Goal: Task Accomplishment & Management: Manage account settings

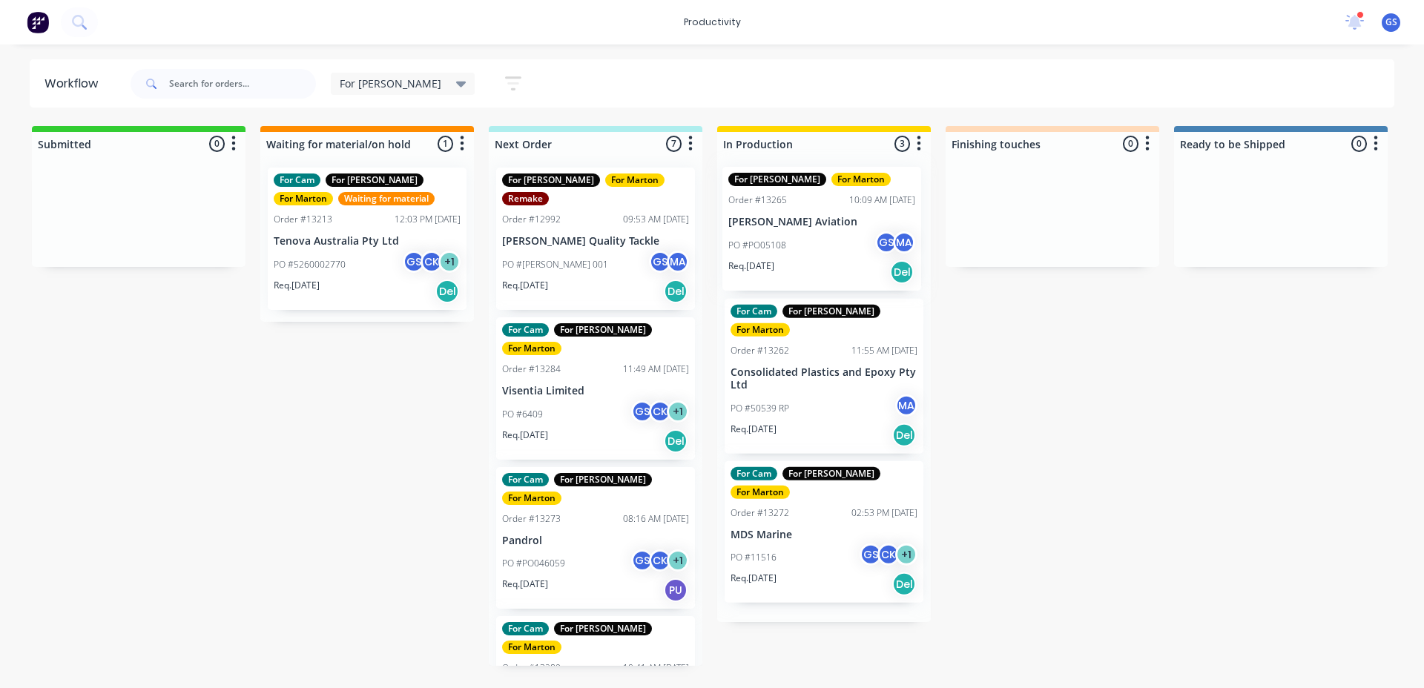
drag, startPoint x: 789, startPoint y: 213, endPoint x: 774, endPoint y: 207, distance: 16.0
click at [774, 210] on div "For Gary For Marton Order #13265 10:09 AM 27/08/25 Byron Aviation PO #PO05108 G…" at bounding box center [824, 389] width 214 height 466
click at [754, 197] on div "For Gary For Marton Order #13265 10:09 AM 27/08/25 Byron Aviation PO #PO05108 G…" at bounding box center [824, 389] width 214 height 466
click at [764, 233] on div "PO #PO05108 GS MA" at bounding box center [824, 246] width 187 height 28
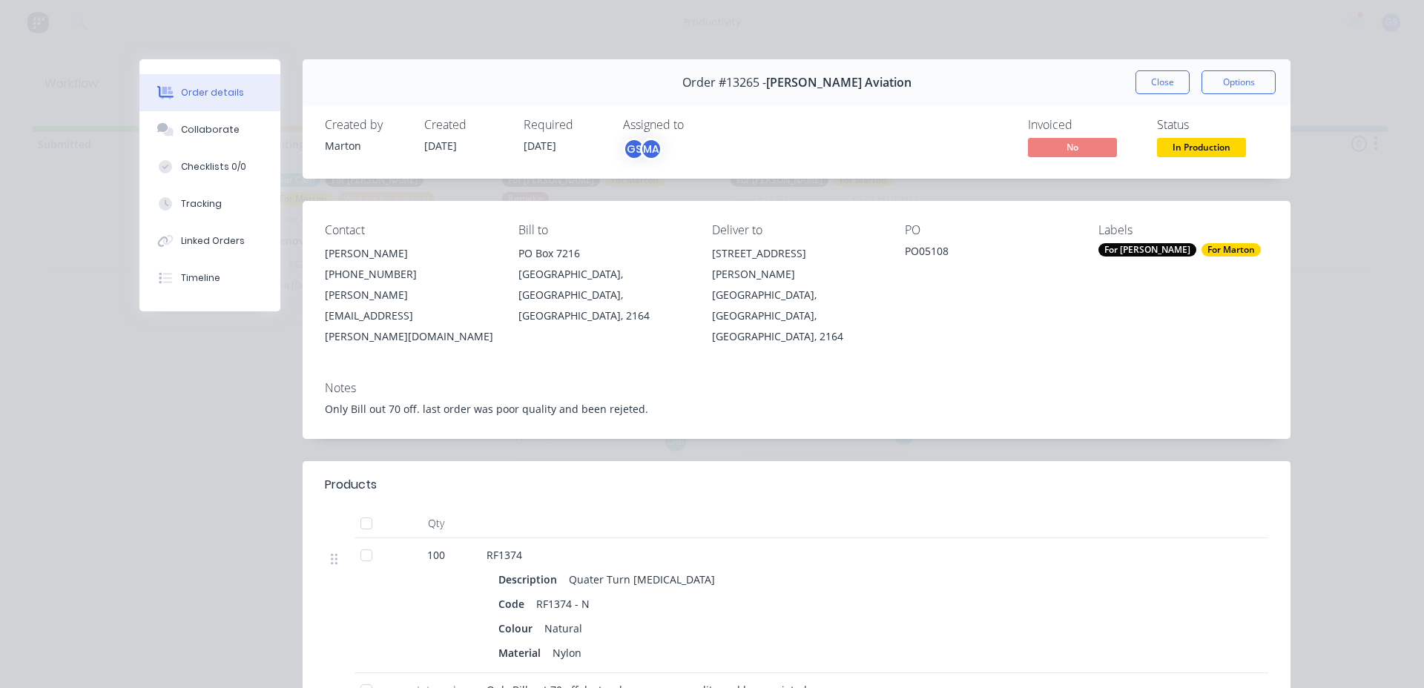
click at [1144, 89] on button "Close" at bounding box center [1162, 82] width 54 height 24
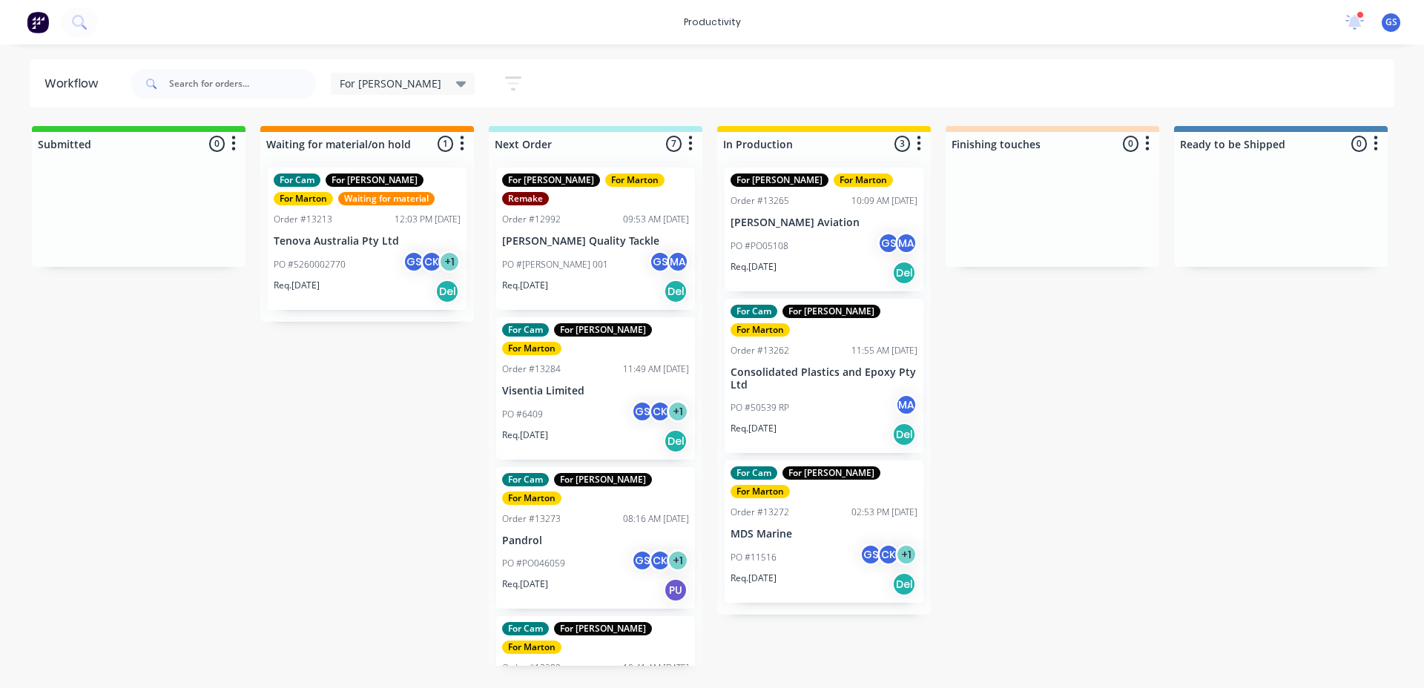
click at [812, 344] on div "Order #13262 11:55 AM 03/09/25" at bounding box center [824, 350] width 187 height 13
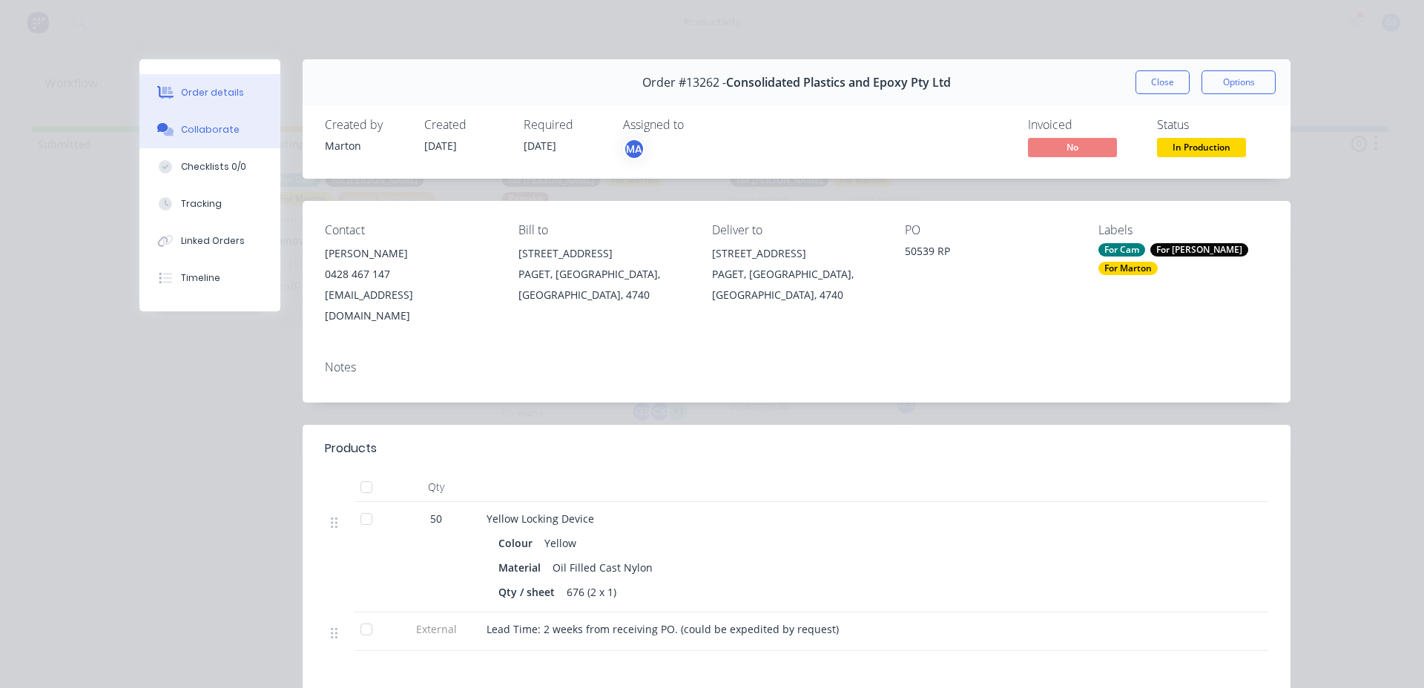
click at [232, 132] on button "Collaborate" at bounding box center [209, 129] width 141 height 37
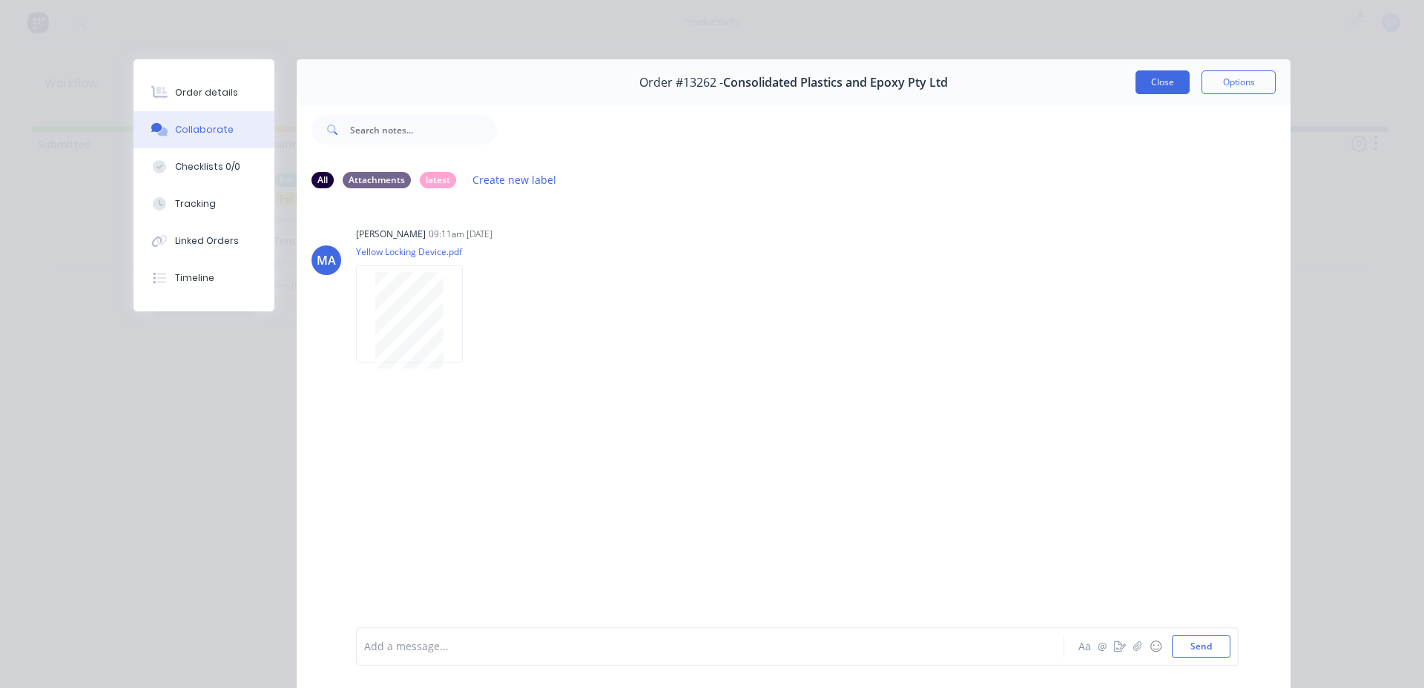
click at [1155, 81] on button "Close" at bounding box center [1162, 82] width 54 height 24
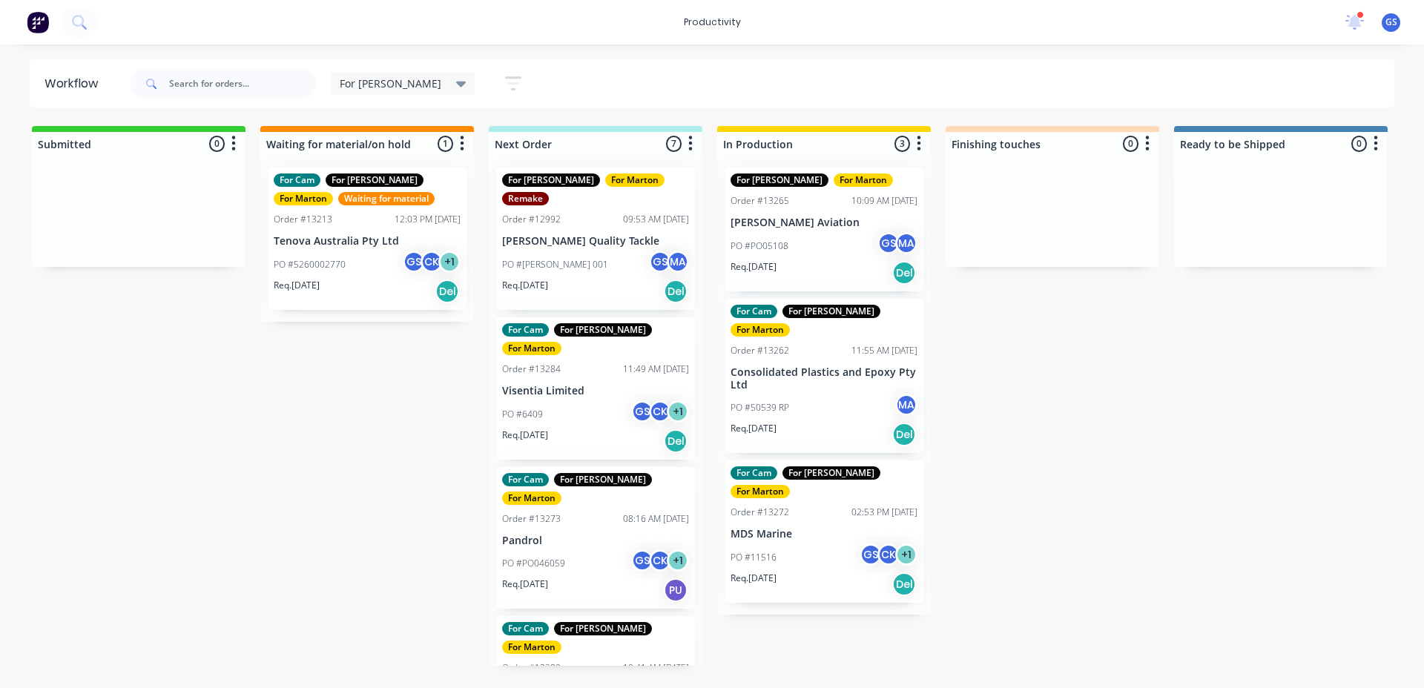
click at [785, 504] on div "For Cam For Gary For Marton Order #13272 02:53 PM 01/09/25 MDS Marine PO #11516…" at bounding box center [824, 532] width 199 height 142
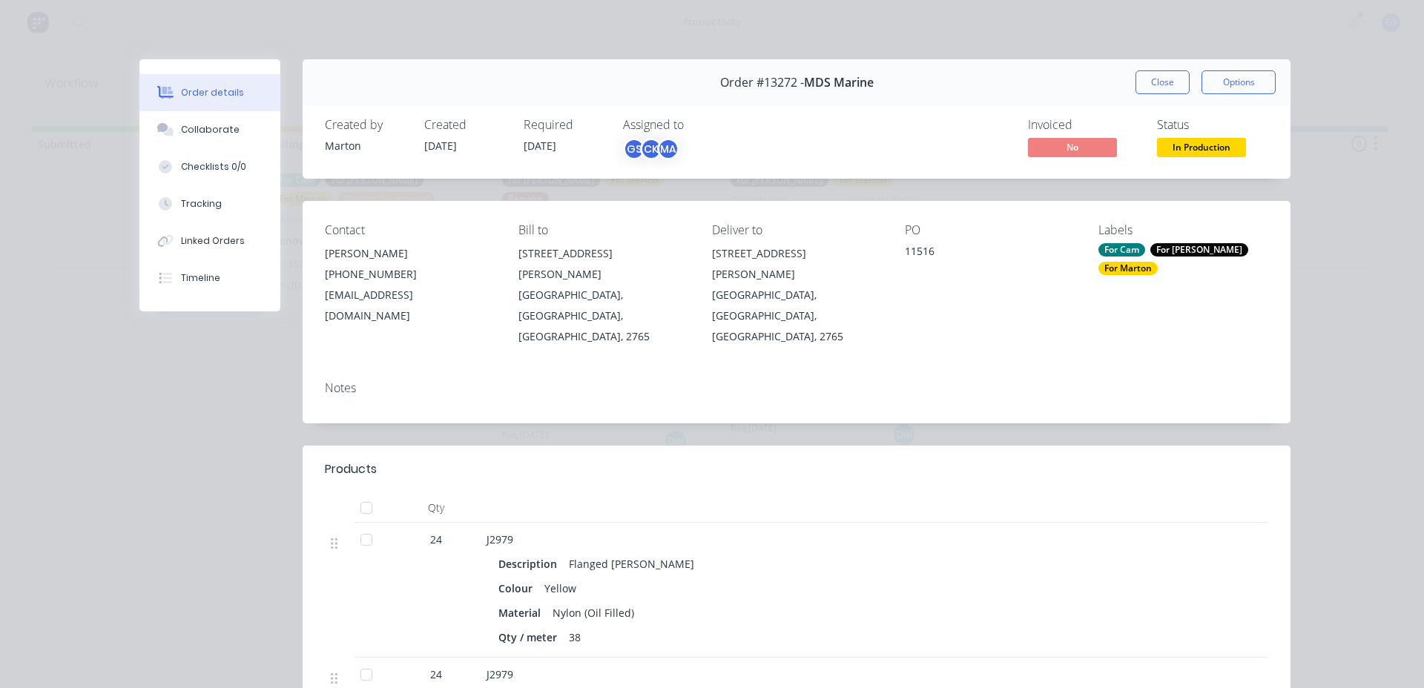
click at [1135, 87] on button "Close" at bounding box center [1162, 82] width 54 height 24
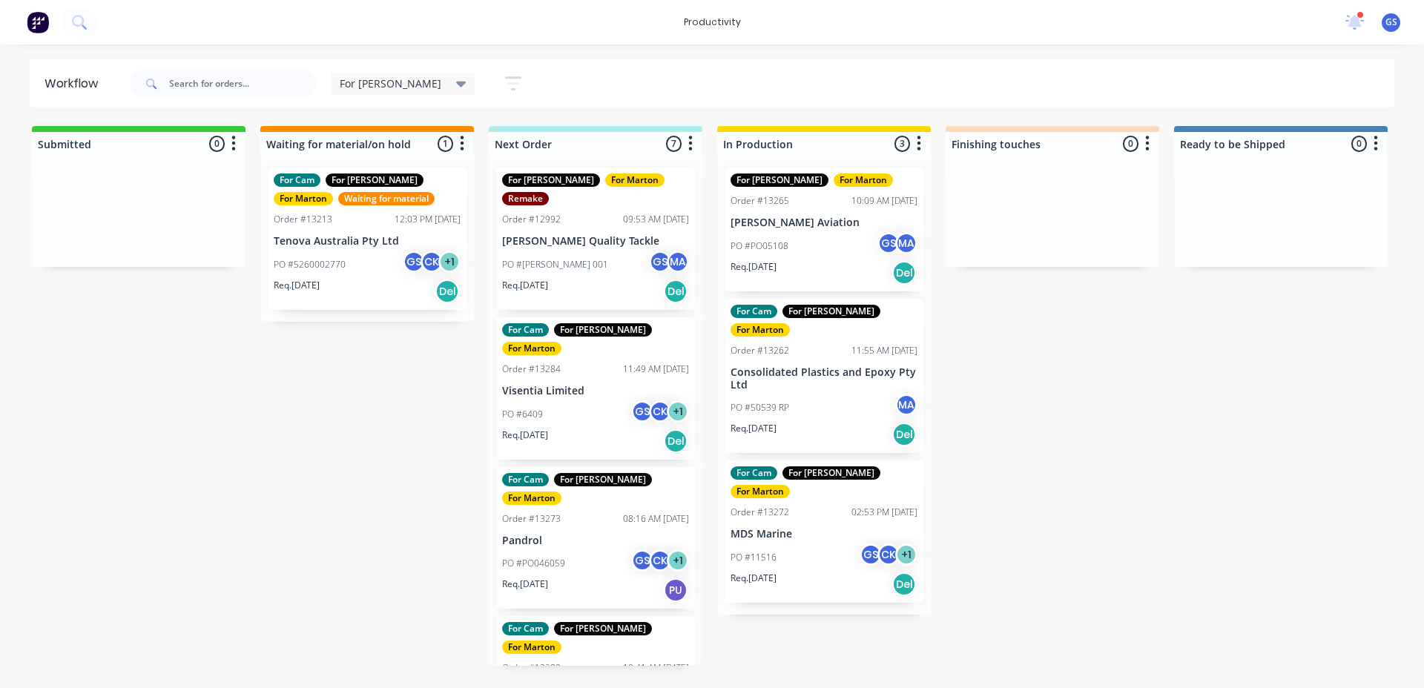
click at [552, 400] on div "PO #6409 GS CK + 1" at bounding box center [595, 414] width 187 height 28
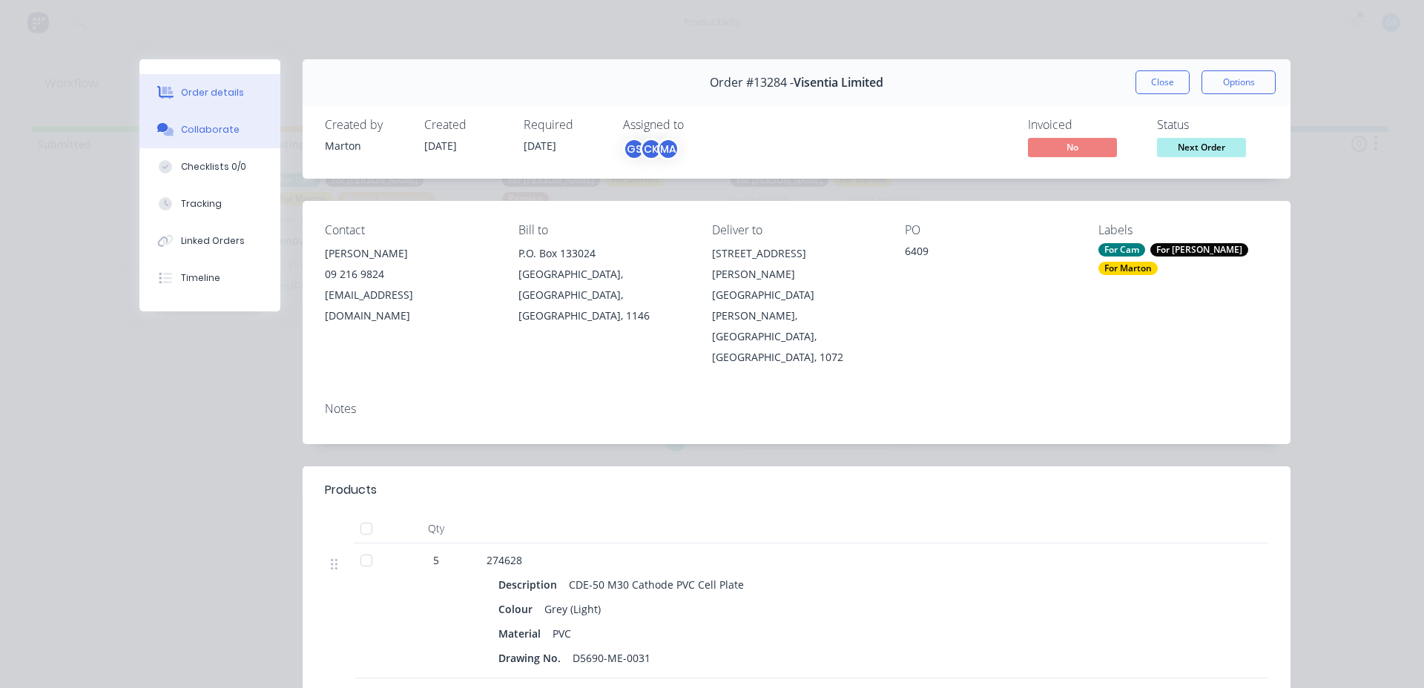
click at [200, 128] on div "Collaborate" at bounding box center [210, 129] width 59 height 13
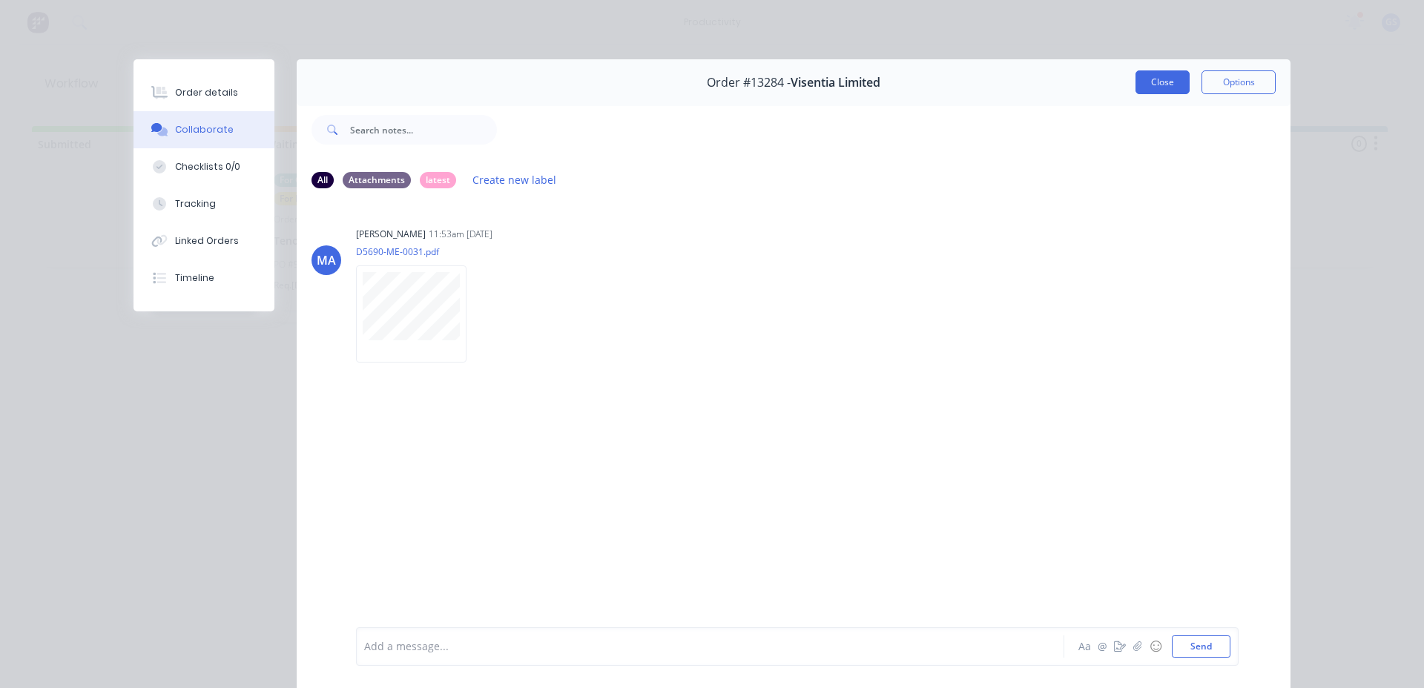
click at [1167, 83] on button "Close" at bounding box center [1162, 82] width 54 height 24
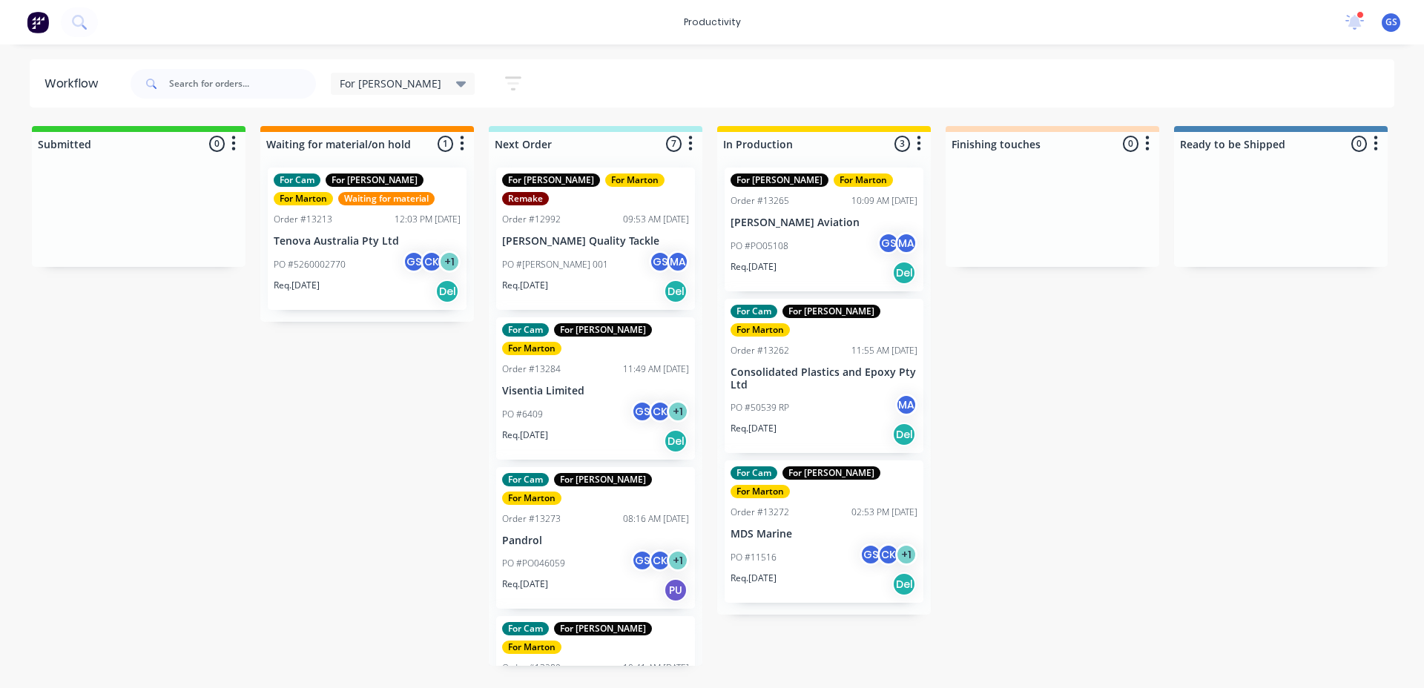
click at [590, 279] on div "Req. 30/05/25 Del" at bounding box center [595, 291] width 187 height 25
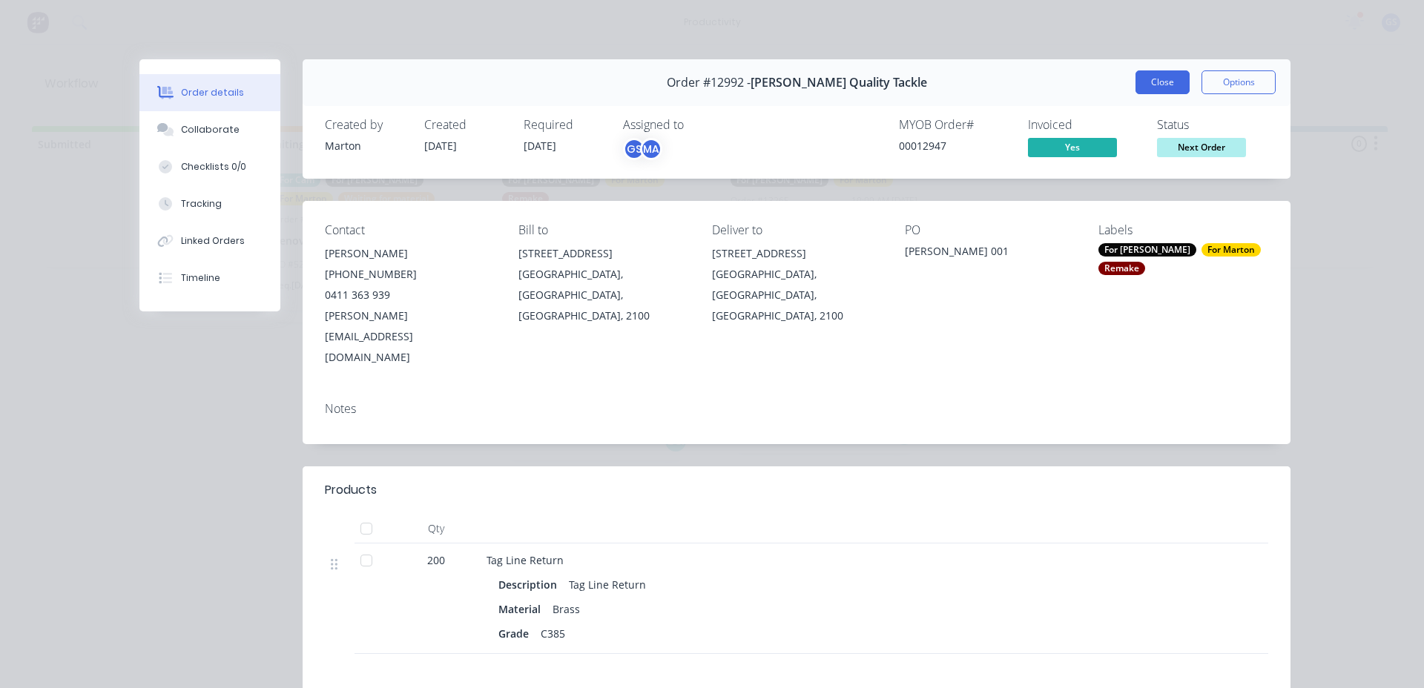
click at [1159, 76] on button "Close" at bounding box center [1162, 82] width 54 height 24
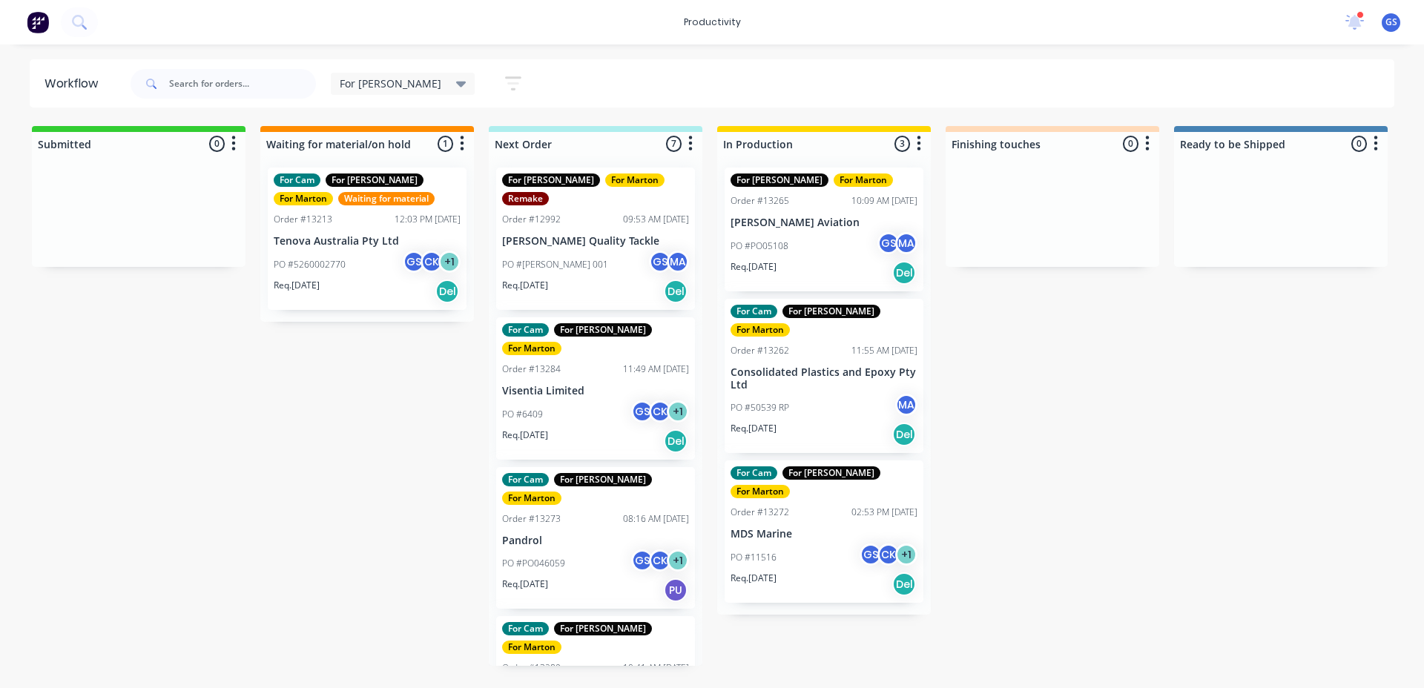
click at [623, 385] on p "Visentia Limited" at bounding box center [595, 391] width 187 height 13
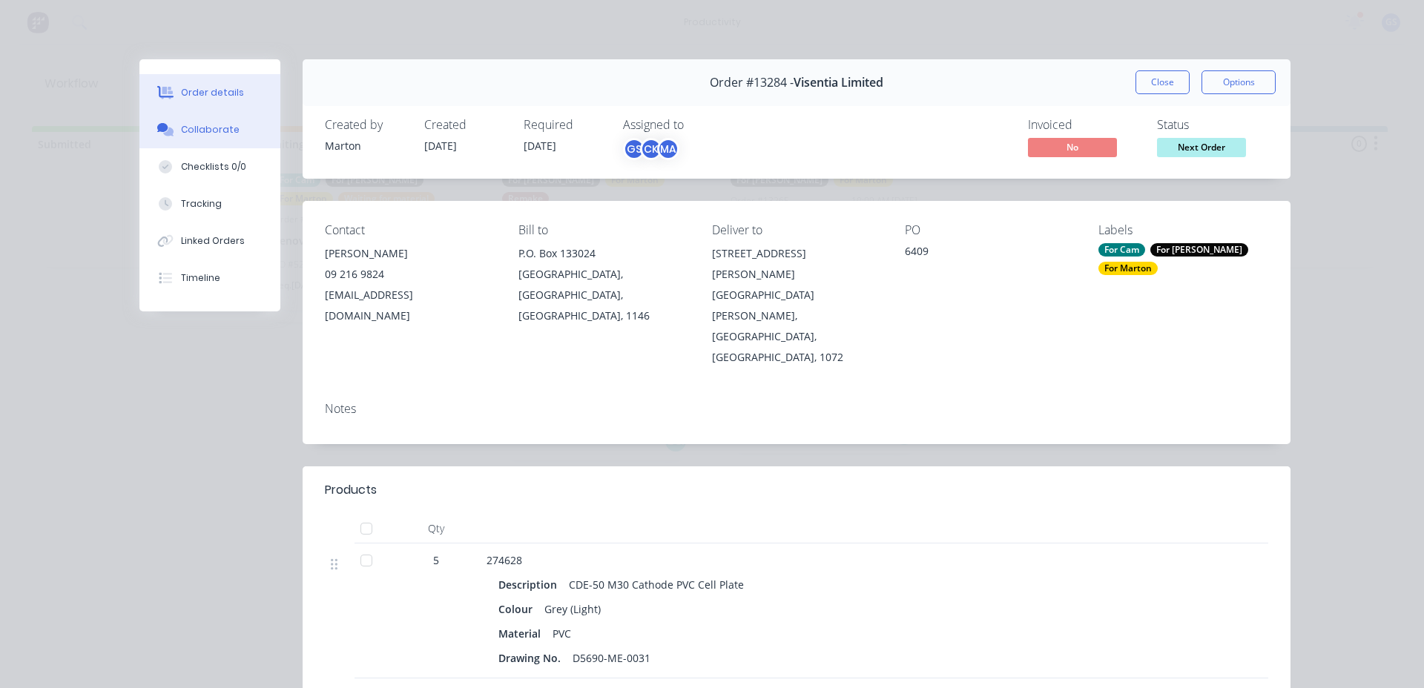
click at [208, 127] on div "Collaborate" at bounding box center [210, 129] width 59 height 13
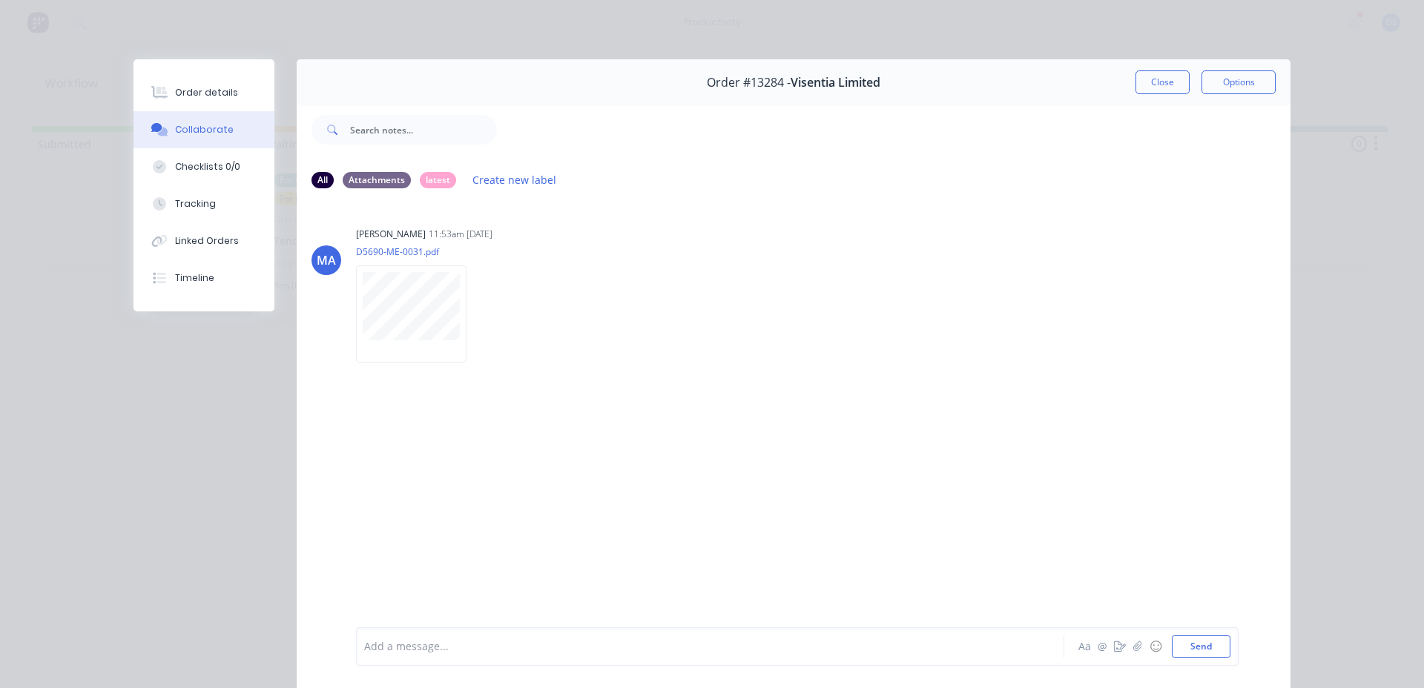
click at [1135, 86] on button "Close" at bounding box center [1162, 82] width 54 height 24
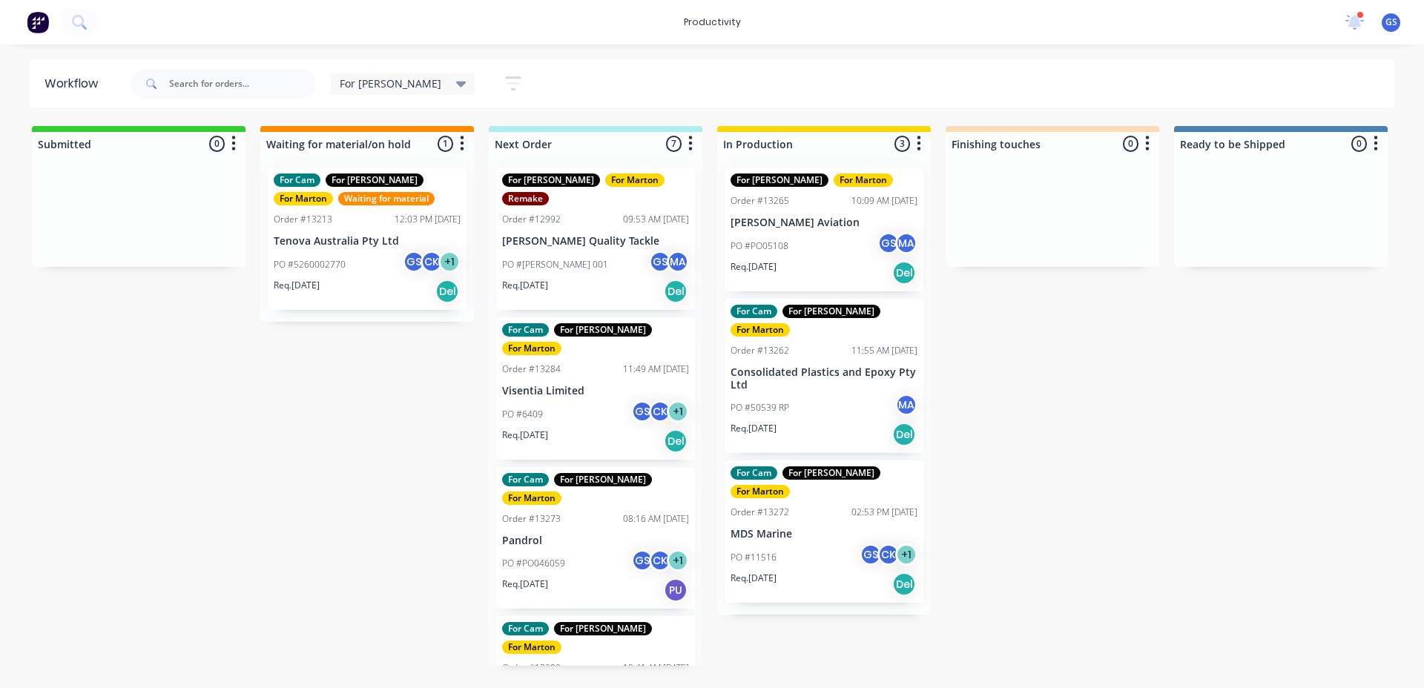
click at [573, 535] on p "Pandrol" at bounding box center [595, 541] width 187 height 13
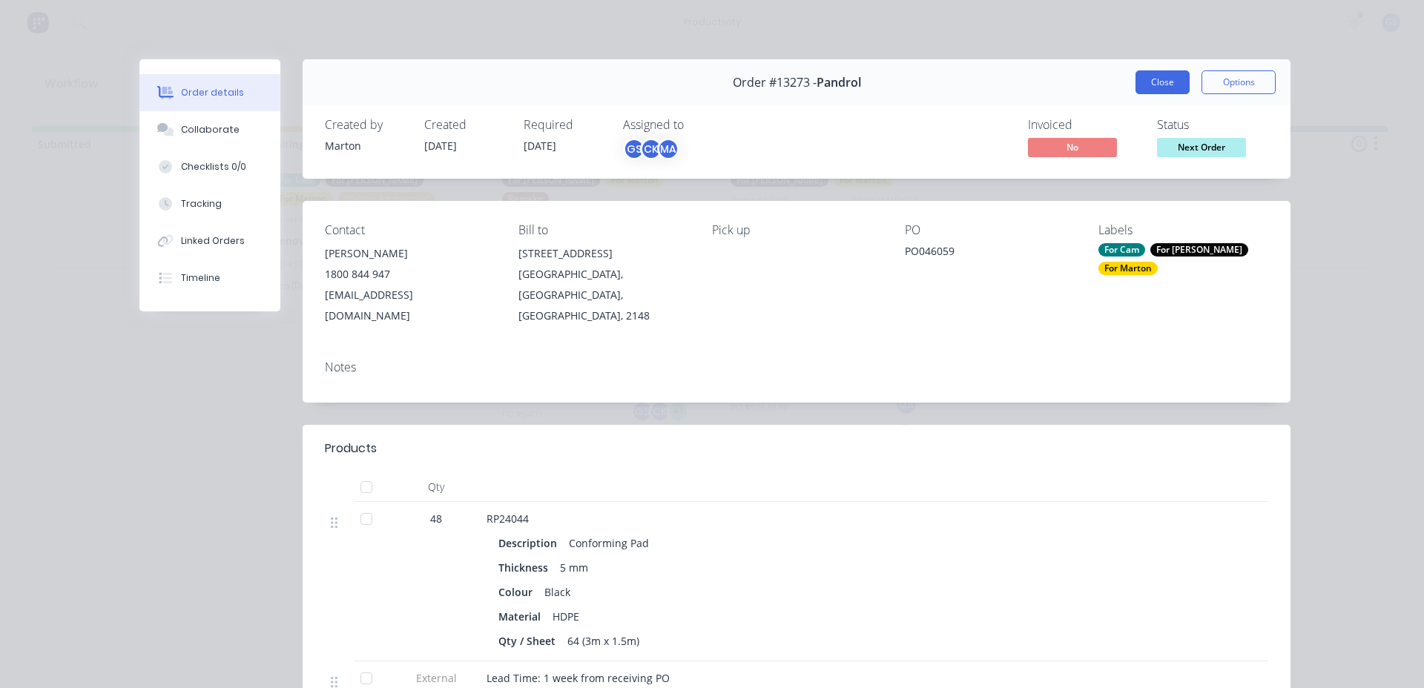
click at [1154, 90] on button "Close" at bounding box center [1162, 82] width 54 height 24
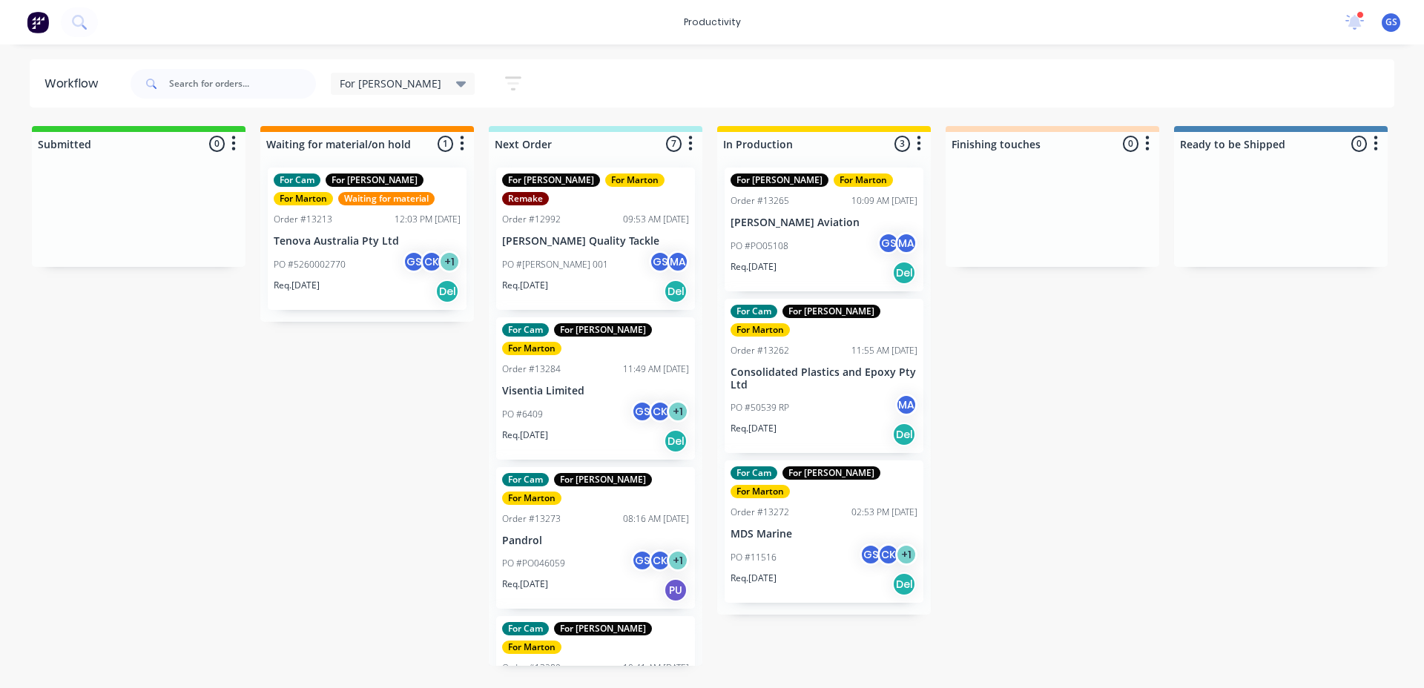
click at [1092, 421] on div "Submitted 0 Sort By Created date Required date Order number Customer name Most …" at bounding box center [1010, 396] width 2043 height 540
click at [535, 474] on div "For Cam For Gary For Marton Order #13273 08:16 AM 04/09/25 Pandrol PO #PO046059…" at bounding box center [595, 538] width 199 height 142
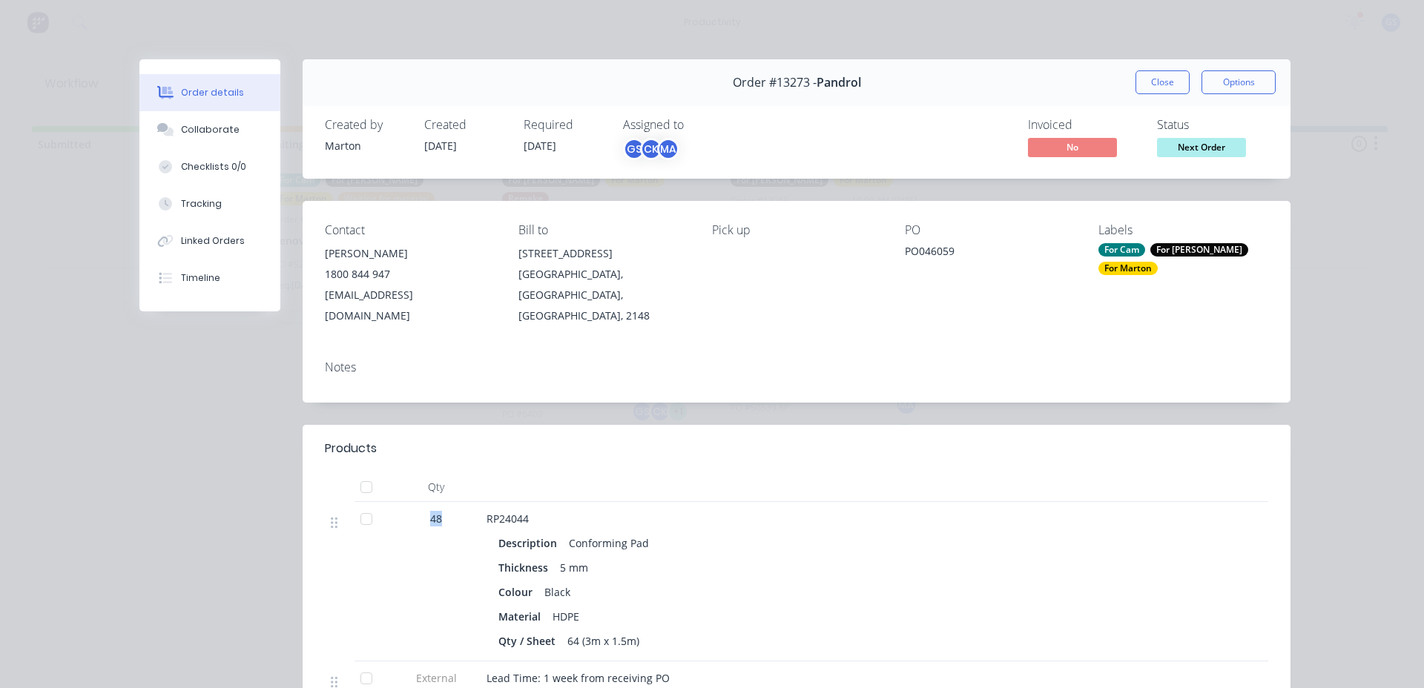
drag, startPoint x: 418, startPoint y: 489, endPoint x: 445, endPoint y: 494, distance: 27.1
click at [445, 511] on div "48" at bounding box center [436, 519] width 77 height 16
click at [446, 511] on div "48" at bounding box center [436, 519] width 77 height 16
click at [1170, 86] on button "Close" at bounding box center [1162, 82] width 54 height 24
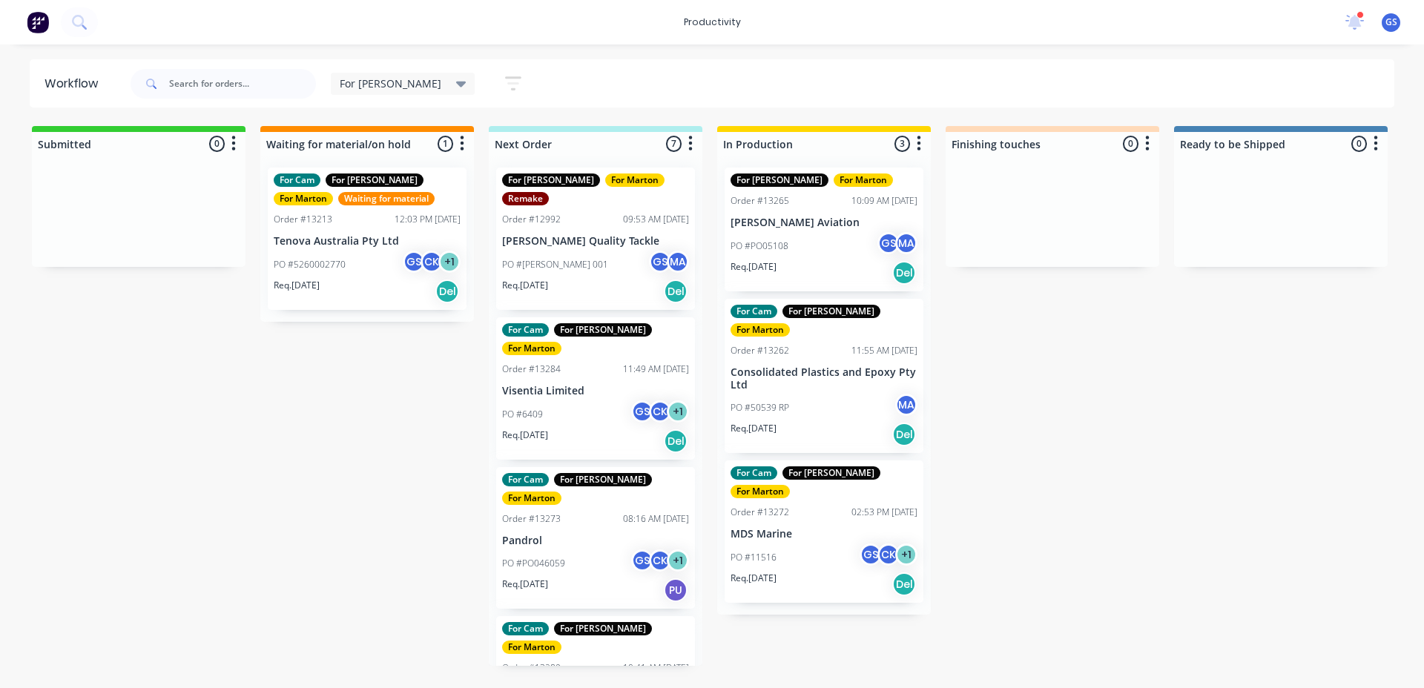
click at [1090, 580] on div "Submitted 0 Sort By Created date Required date Order number Customer name Most …" at bounding box center [1010, 396] width 2043 height 540
click at [733, 401] on p "PO #50539 RP" at bounding box center [760, 407] width 59 height 13
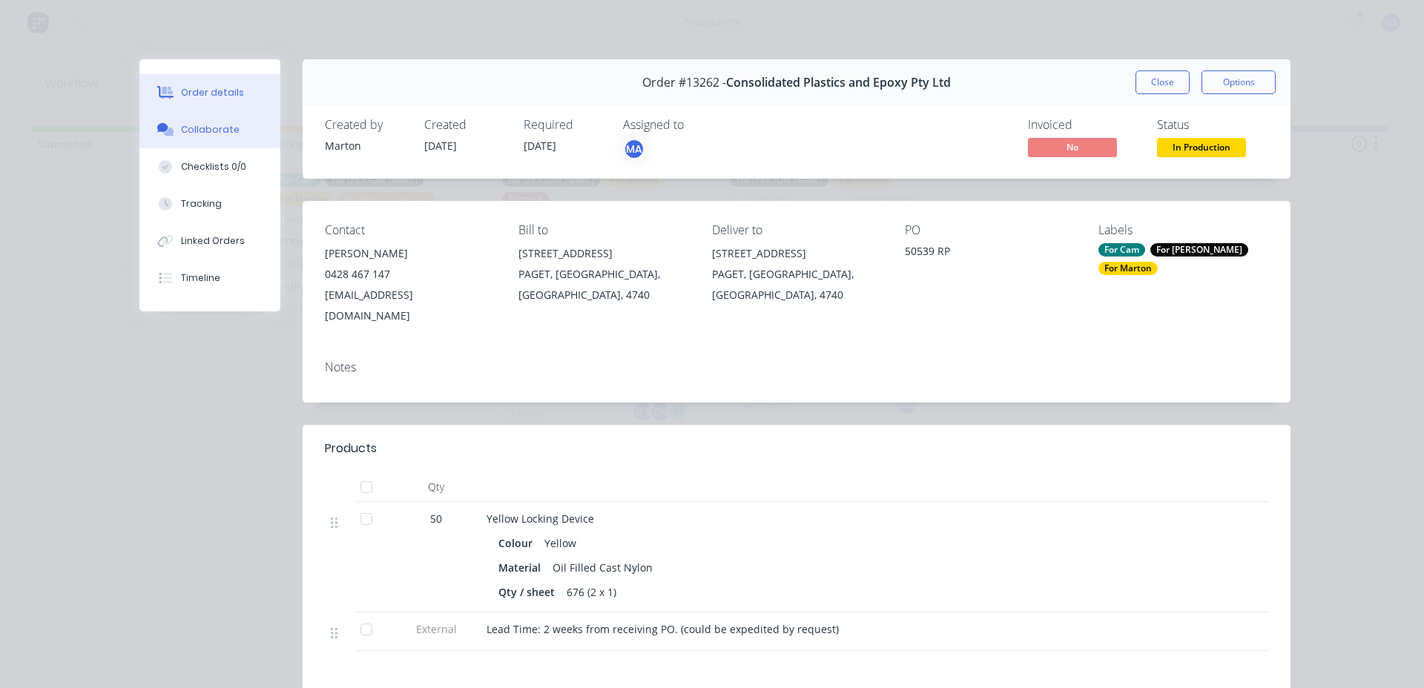
click at [206, 119] on button "Collaborate" at bounding box center [209, 129] width 141 height 37
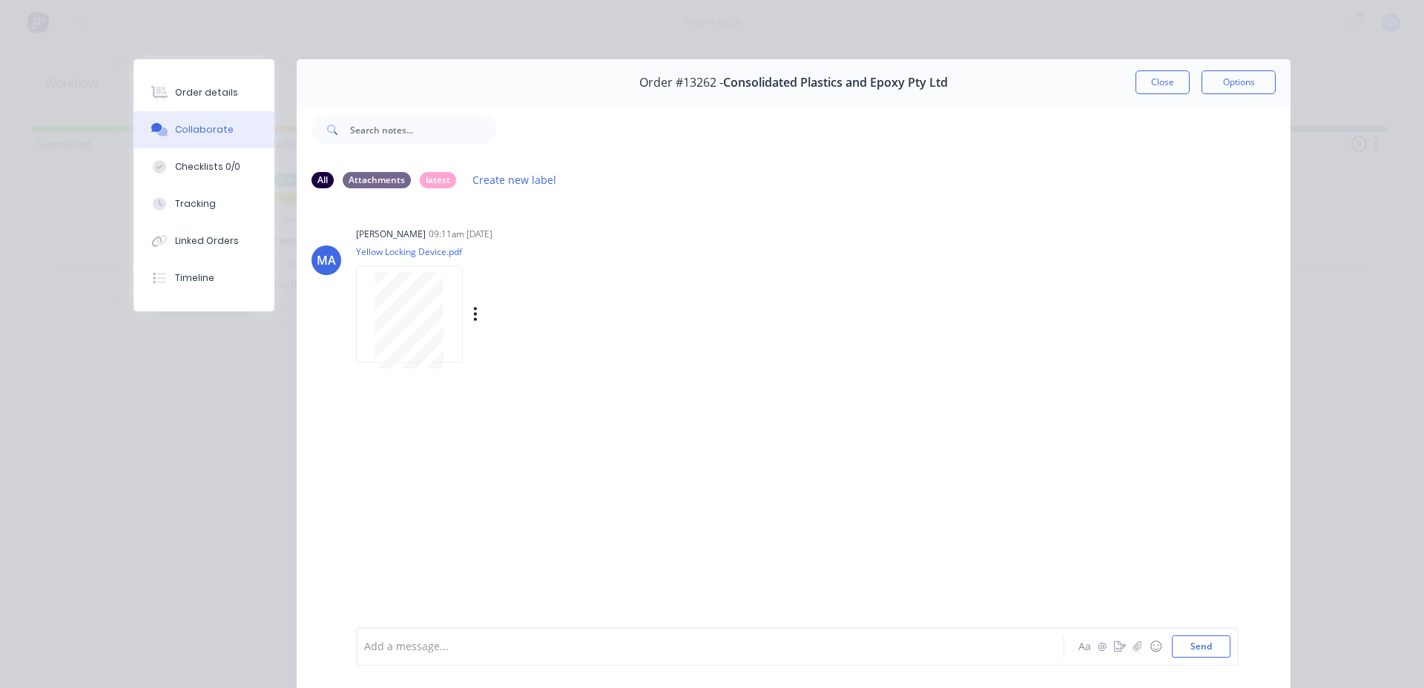
click at [438, 303] on div at bounding box center [409, 320] width 93 height 96
click at [1150, 90] on button "Close" at bounding box center [1162, 82] width 54 height 24
